Goal: Find specific page/section: Find specific page/section

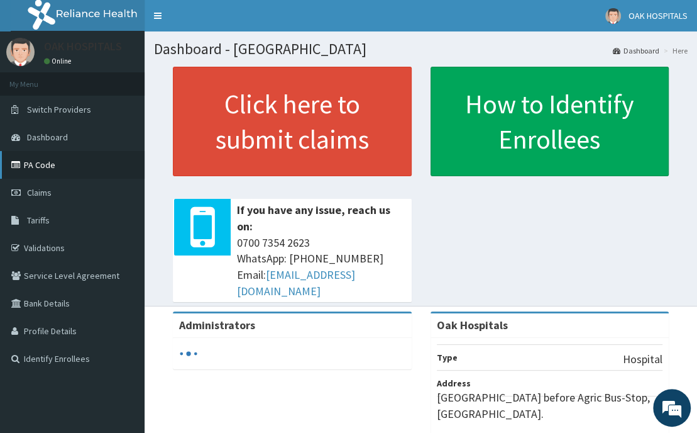
click at [36, 168] on link "PA Code" at bounding box center [72, 165] width 145 height 28
click at [41, 168] on link "PA Code" at bounding box center [72, 165] width 145 height 28
click at [35, 167] on link "PA Code" at bounding box center [72, 165] width 145 height 28
